Goal: Use online tool/utility: Utilize a website feature to perform a specific function

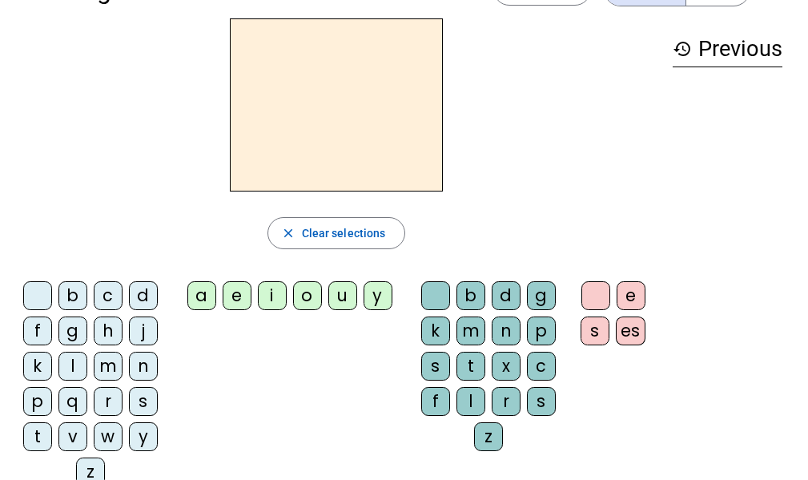
scroll to position [54, 0]
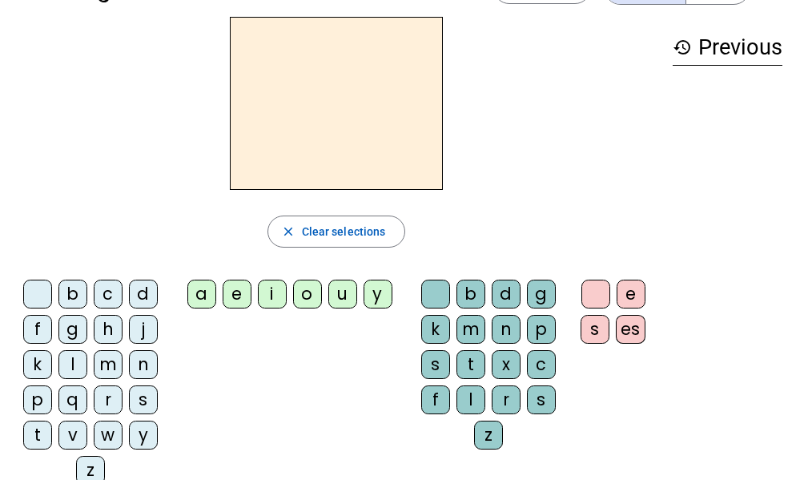
click at [103, 364] on div "m" at bounding box center [108, 364] width 29 height 29
click at [199, 300] on div "a" at bounding box center [201, 294] width 29 height 29
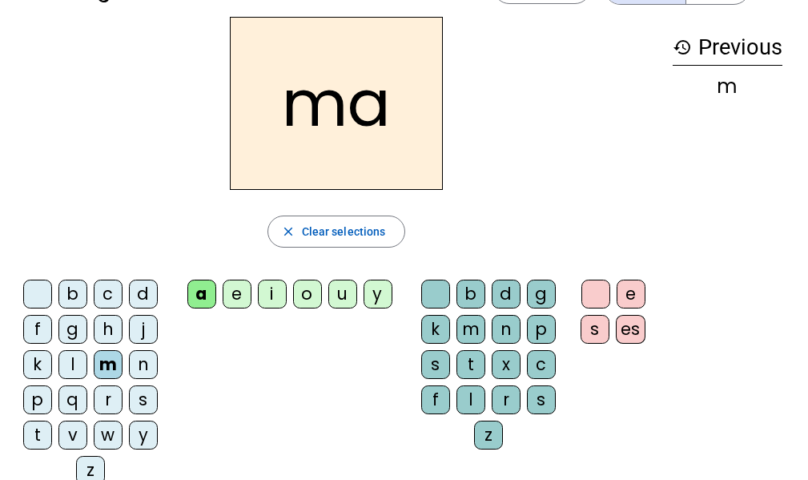
click at [472, 399] on div "l" at bounding box center [471, 399] width 29 height 29
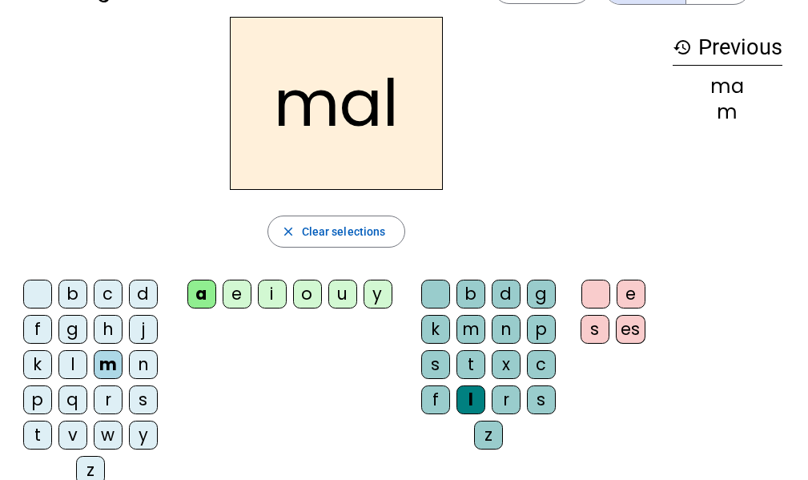
click at [147, 393] on div "s" at bounding box center [143, 399] width 29 height 29
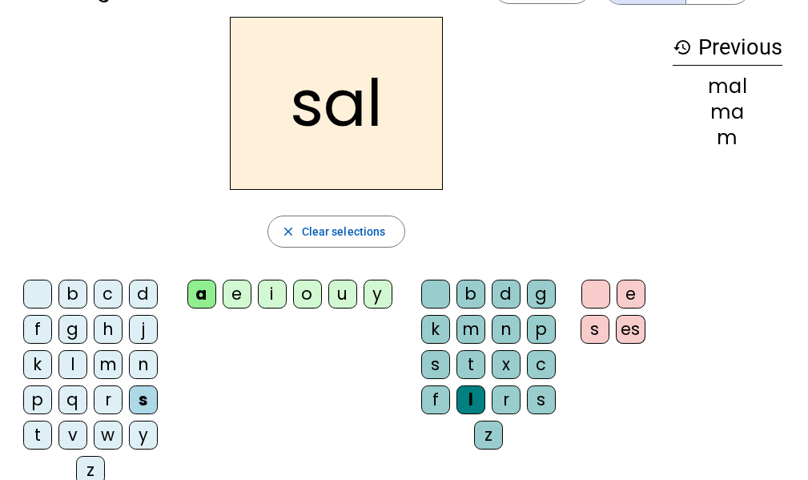
click at [75, 298] on div "b" at bounding box center [72, 294] width 29 height 29
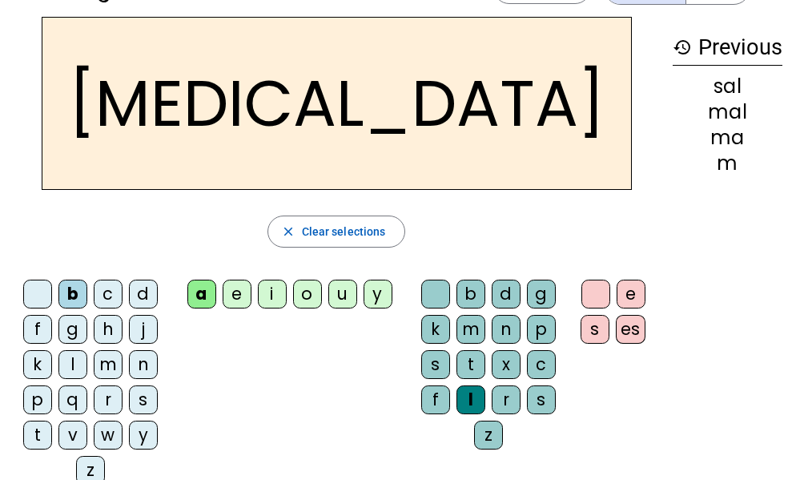
click at [305, 300] on div "o" at bounding box center [307, 294] width 29 height 29
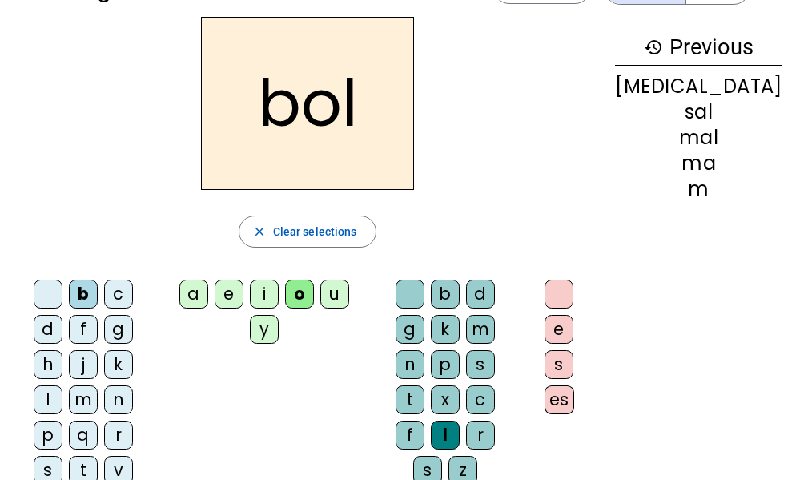
click at [344, 298] on div "u" at bounding box center [334, 294] width 29 height 29
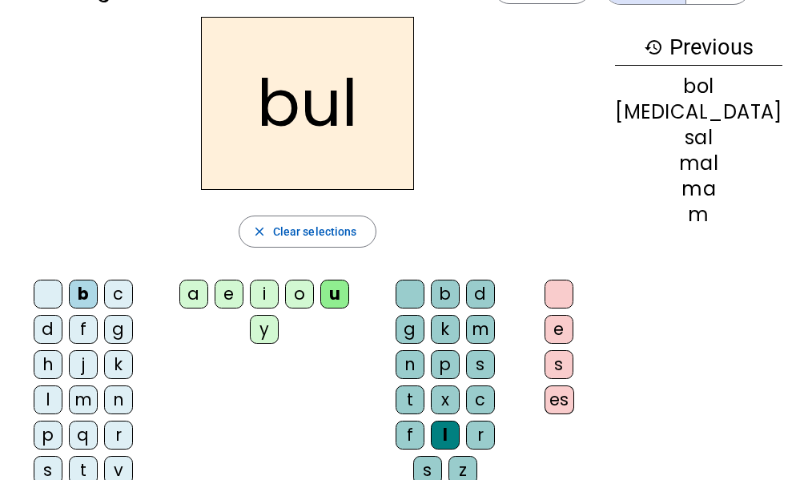
click at [133, 385] on div "n" at bounding box center [118, 399] width 29 height 29
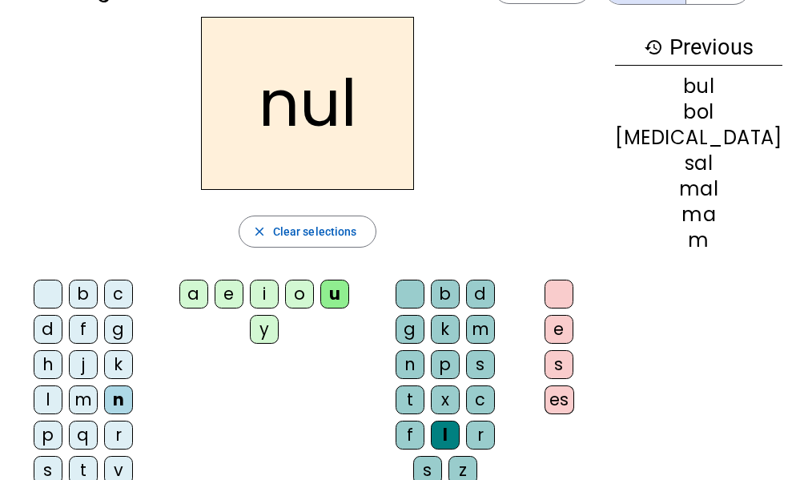
click at [62, 456] on div "s" at bounding box center [48, 470] width 29 height 29
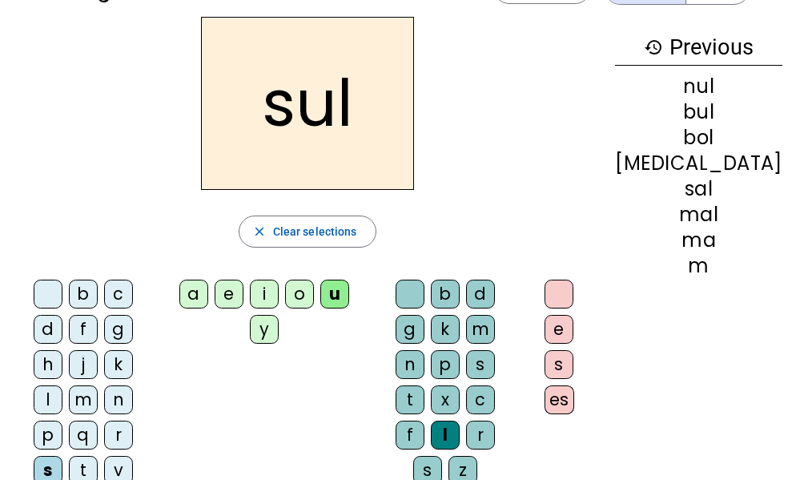
drag, startPoint x: 199, startPoint y: 292, endPoint x: 187, endPoint y: 344, distance: 54.2
click at [187, 344] on div "b c d f g h j k l m n p q r s t v w y z a e i o u y b d g k m n p s t x c f l r…" at bounding box center [307, 402] width 589 height 259
click at [235, 300] on div "e" at bounding box center [229, 294] width 29 height 29
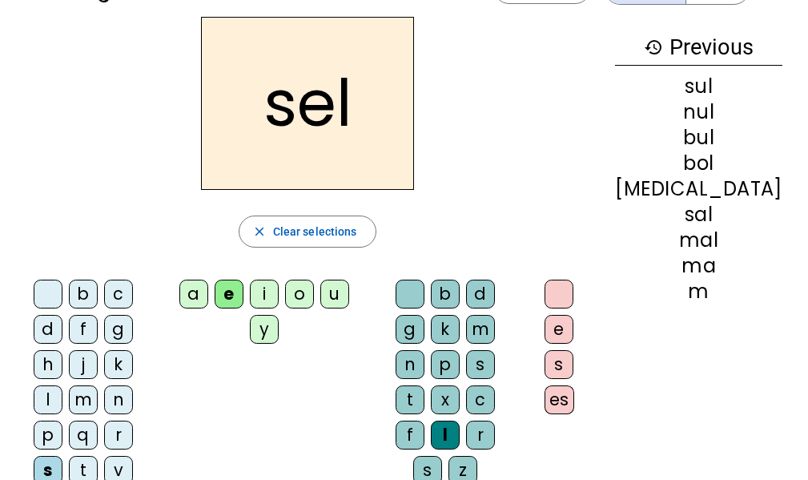
click at [495, 385] on div "c" at bounding box center [480, 399] width 29 height 29
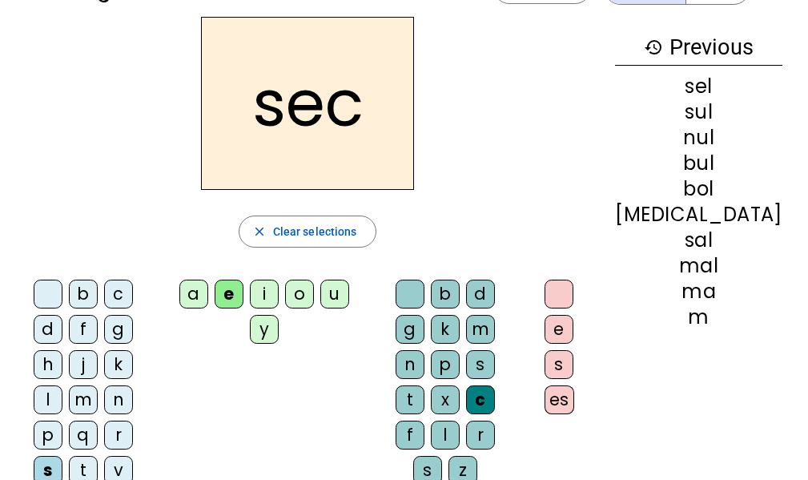
click at [114, 420] on div "r" at bounding box center [118, 434] width 29 height 29
